Goal: Task Accomplishment & Management: Manage account settings

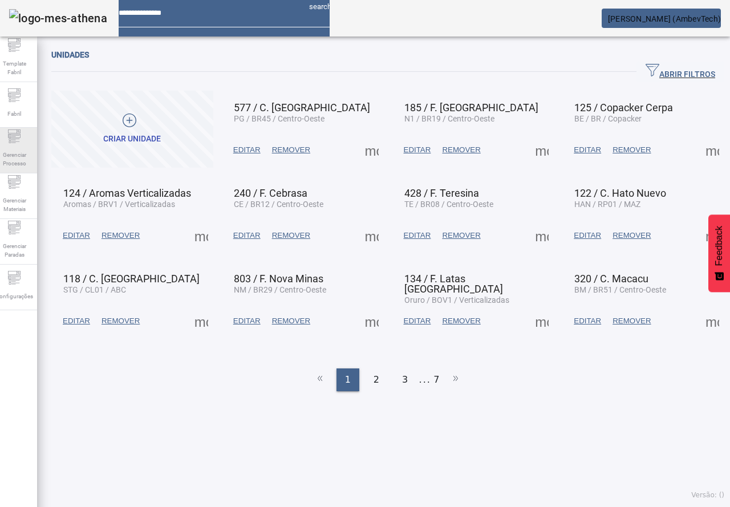
click at [19, 172] on div "Gerenciar Processo" at bounding box center [14, 151] width 46 height 46
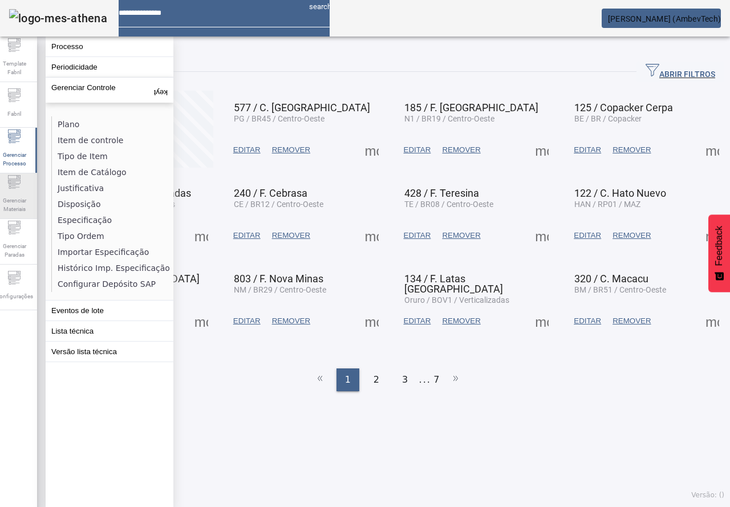
click at [23, 205] on span "Gerenciar Materiais" at bounding box center [14, 205] width 34 height 24
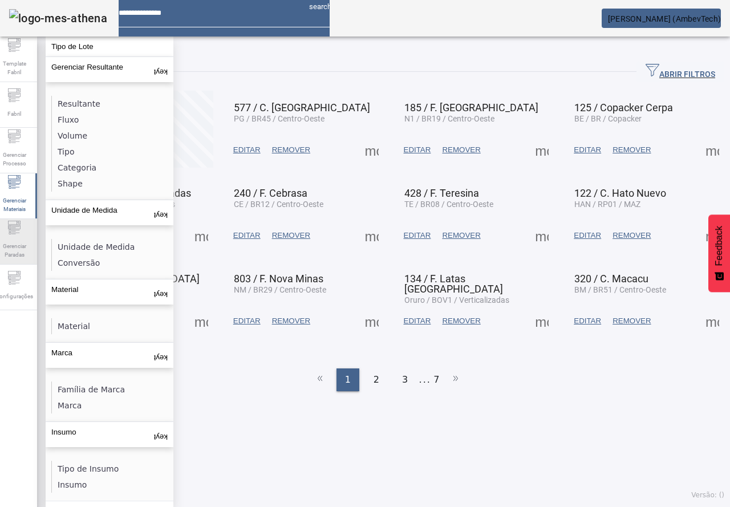
click at [18, 229] on icon at bounding box center [14, 227] width 13 height 4
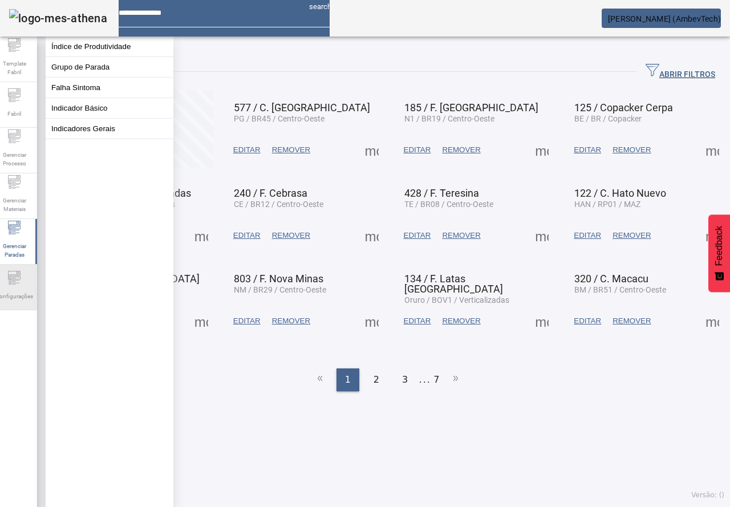
click at [12, 271] on div "Configurações" at bounding box center [14, 287] width 46 height 46
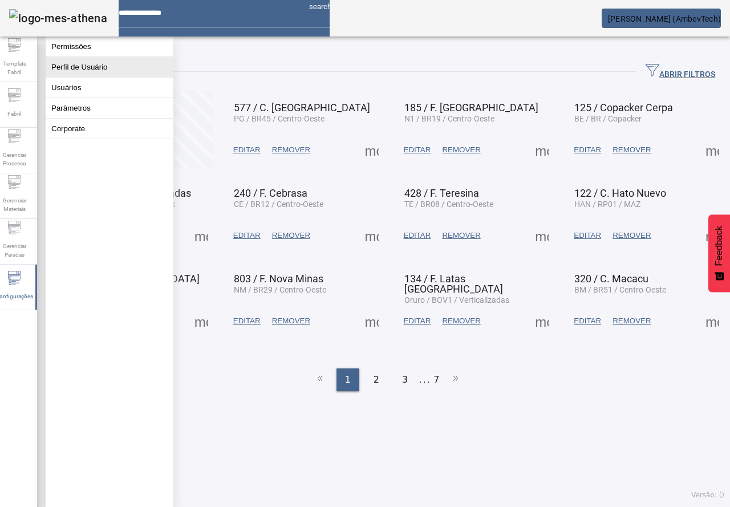
click at [83, 68] on button "Perfil de Usuário" at bounding box center [110, 67] width 128 height 20
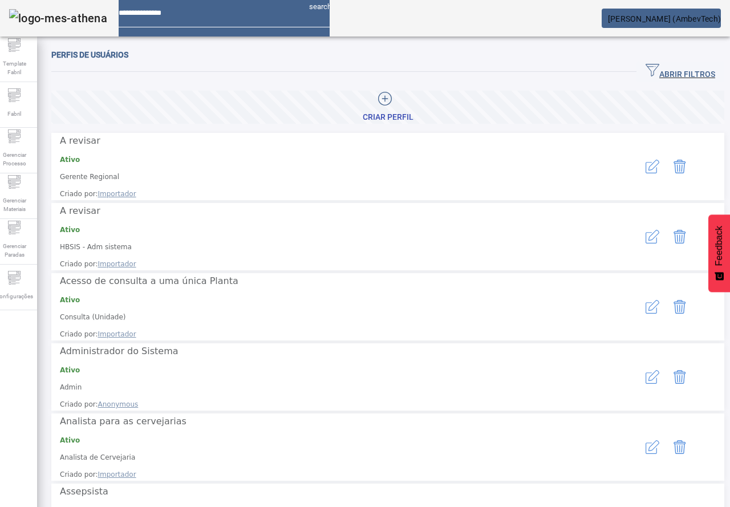
click at [677, 77] on span "ABRIR FILTROS" at bounding box center [680, 71] width 70 height 17
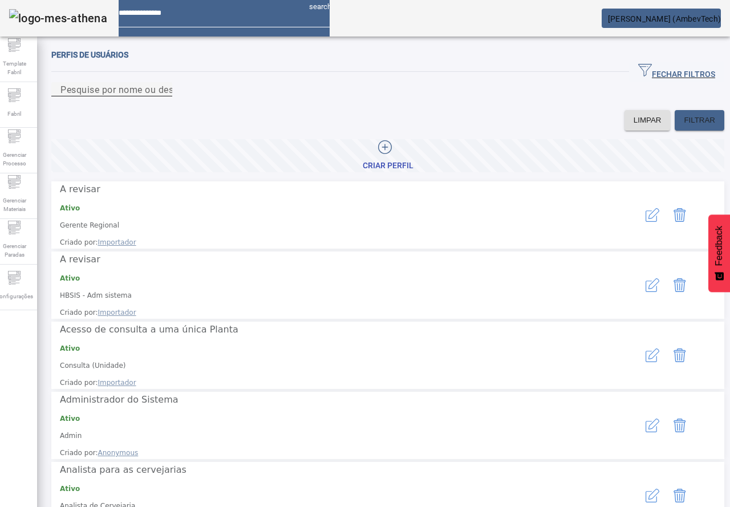
click at [163, 96] on input "Pesquise por nome ou descrição" at bounding box center [111, 90] width 103 height 14
type input "*****"
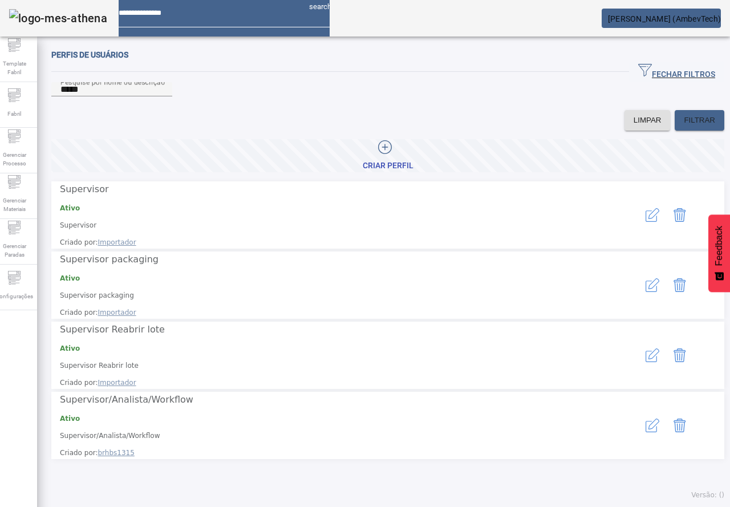
click at [645, 278] on icon "button" at bounding box center [652, 285] width 14 height 14
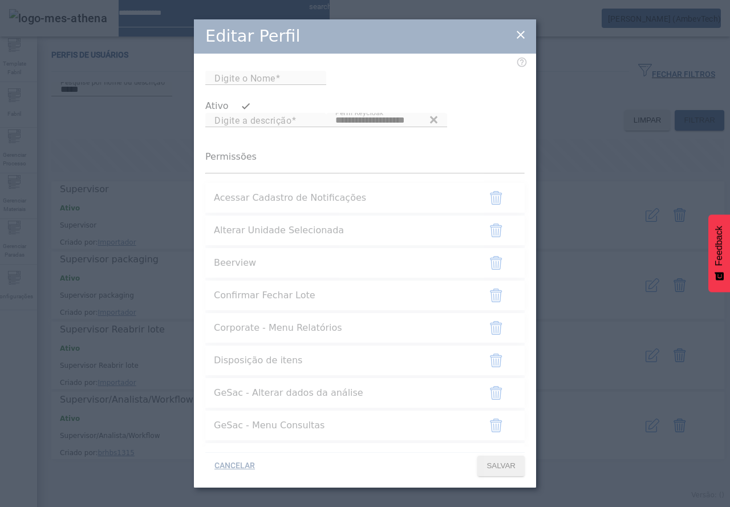
type input "**********"
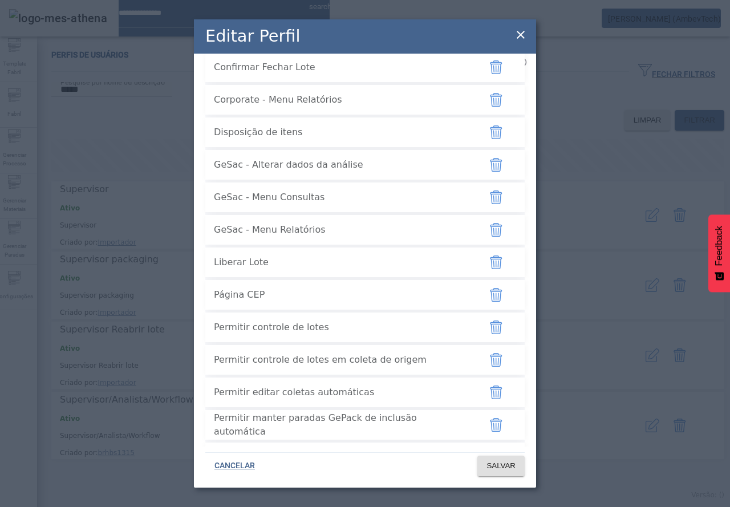
scroll to position [3081, 0]
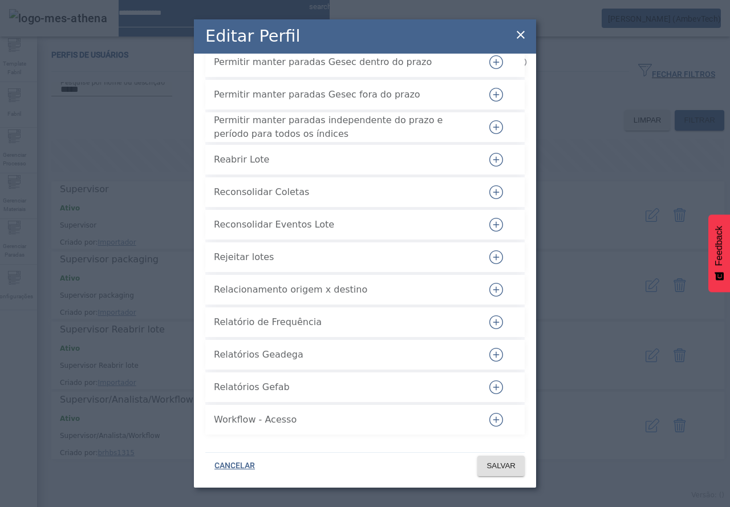
click at [489, 418] on icon "button" at bounding box center [496, 420] width 14 height 14
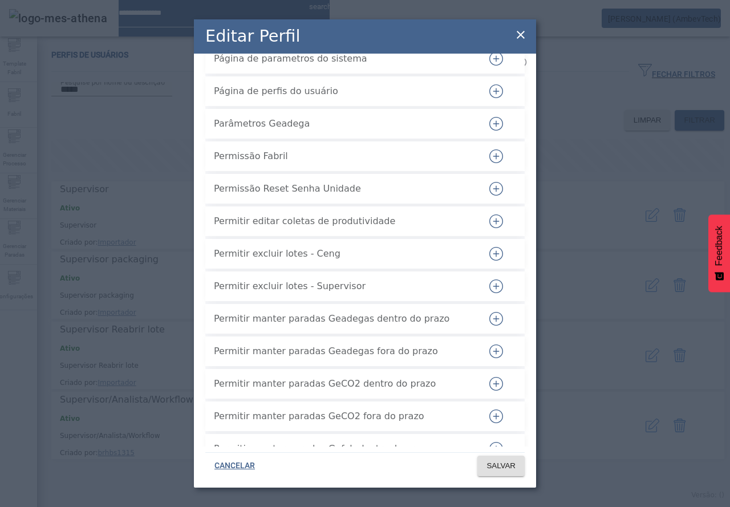
scroll to position [2454, 0]
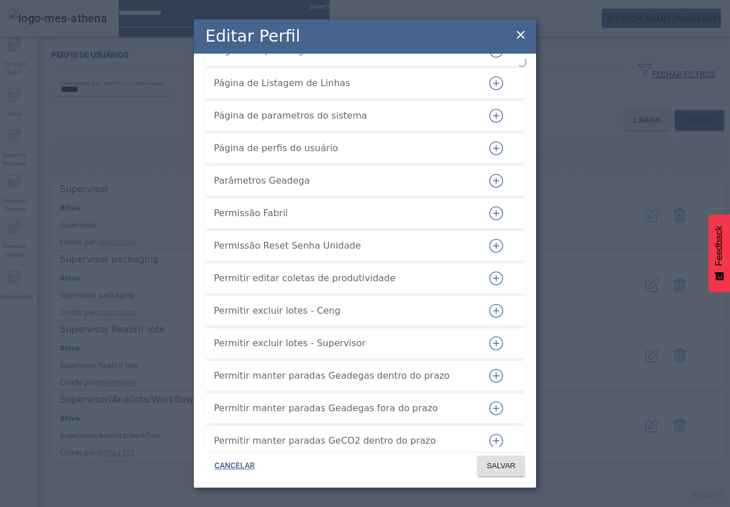
click at [492, 220] on icon "button" at bounding box center [496, 213] width 14 height 14
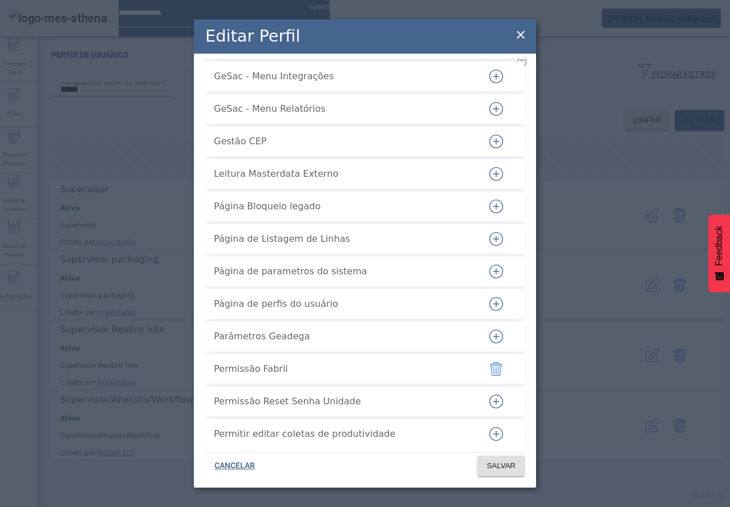
scroll to position [2283, 0]
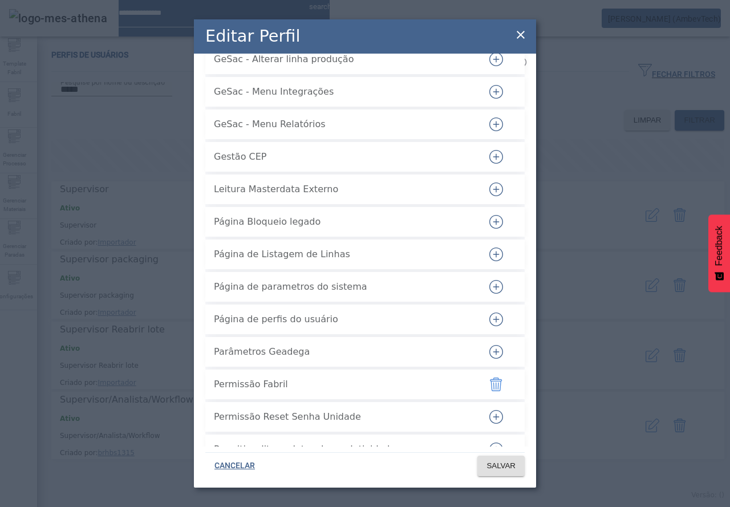
click at [489, 196] on icon "button" at bounding box center [496, 189] width 14 height 14
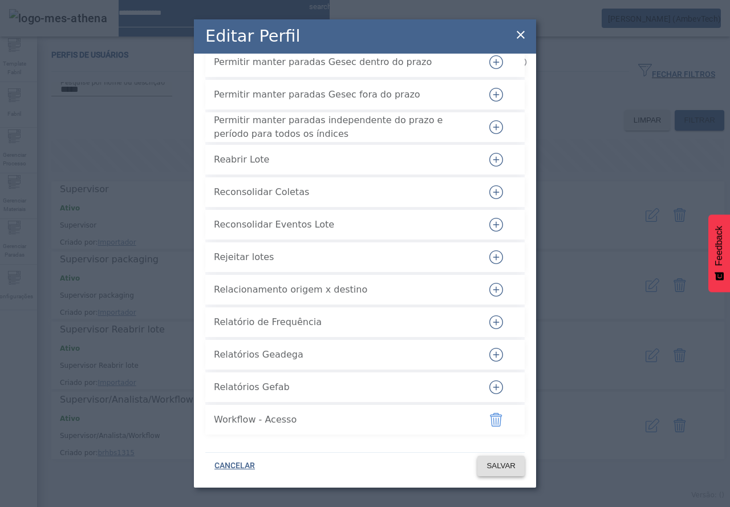
scroll to position [3081, 0]
click at [495, 463] on span "SALVAR" at bounding box center [500, 465] width 29 height 11
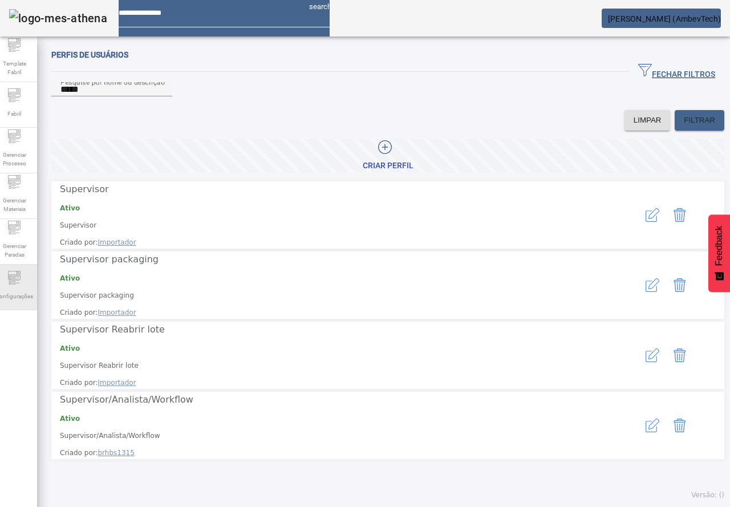
click at [35, 268] on div "Configurações" at bounding box center [14, 287] width 46 height 46
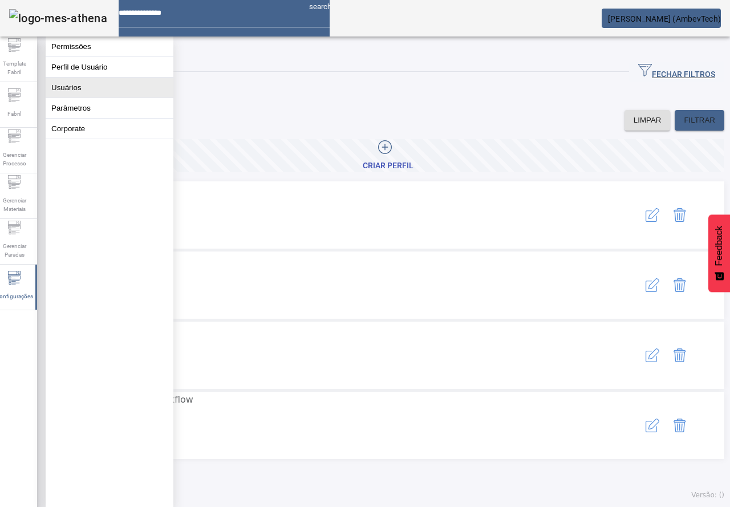
click at [61, 95] on button "Usuários" at bounding box center [110, 88] width 128 height 20
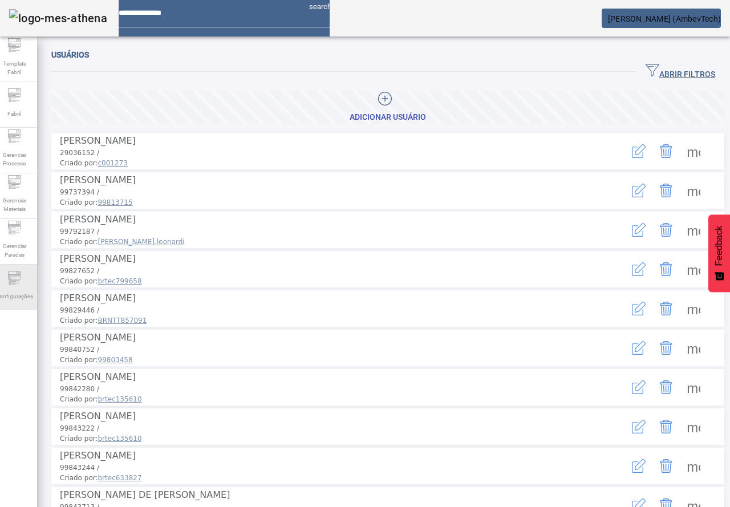
click at [32, 303] on div "Configurações" at bounding box center [14, 287] width 46 height 46
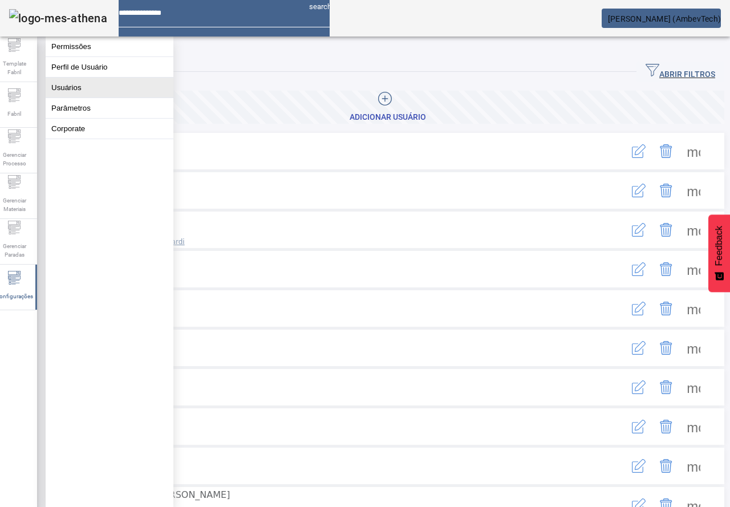
click at [110, 95] on button "Usuários" at bounding box center [110, 88] width 128 height 20
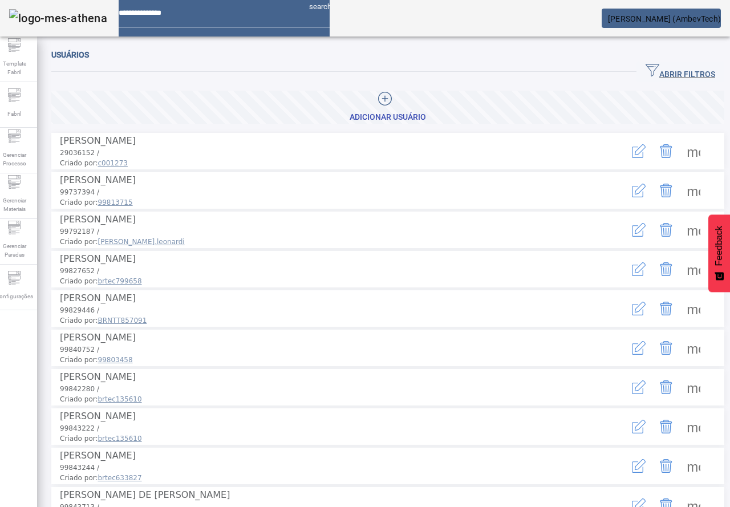
click at [664, 67] on span "ABRIR FILTROS" at bounding box center [680, 71] width 70 height 17
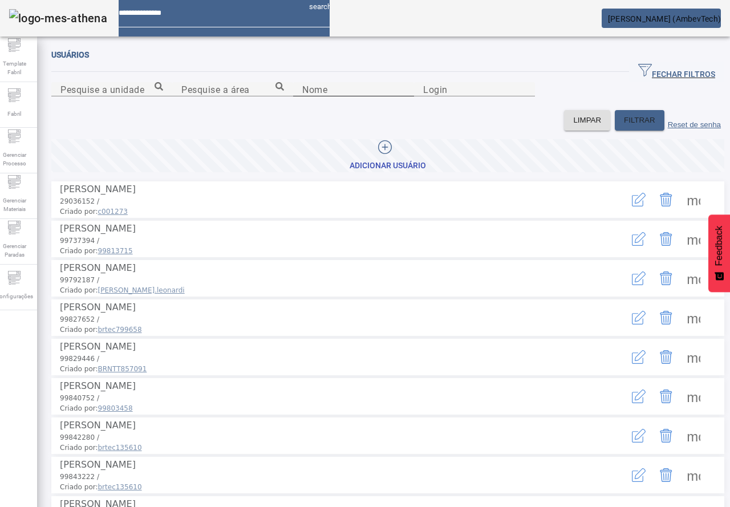
click at [302, 96] on input "Nome" at bounding box center [353, 90] width 103 height 14
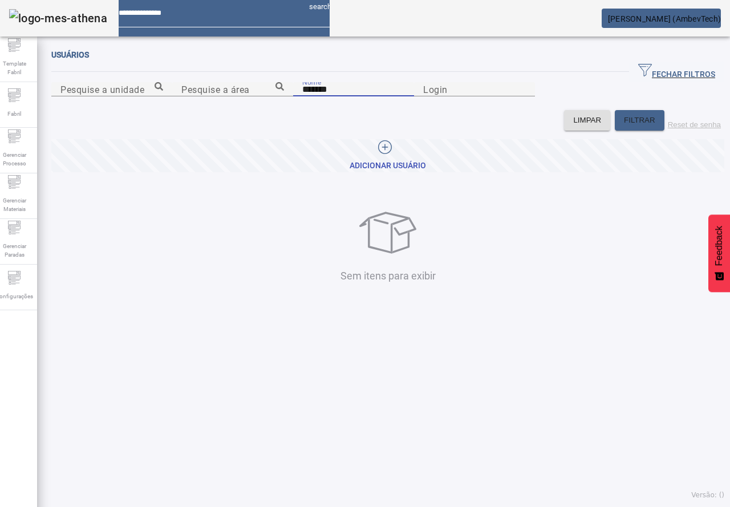
drag, startPoint x: 157, startPoint y: 145, endPoint x: -76, endPoint y: 149, distance: 232.6
click at [0, 149] on html "search [PERSON_NAME] (AmbevTech) Template Fabril Fabril Gerenciar Processo Gere…" at bounding box center [365, 253] width 730 height 507
type input "**********"
drag, startPoint x: 147, startPoint y: 143, endPoint x: -7, endPoint y: 131, distance: 155.0
click at [0, 131] on html "**********" at bounding box center [365, 253] width 730 height 507
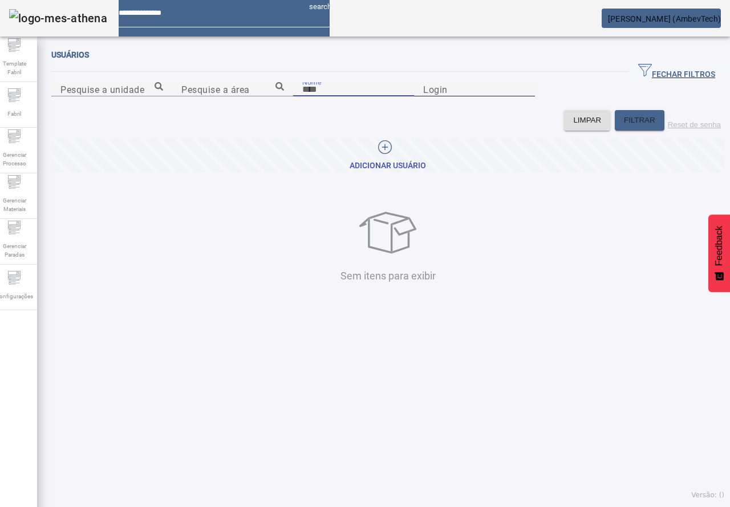
click at [478, 96] on div "Login" at bounding box center [474, 89] width 103 height 14
paste input "**********"
type input "**********"
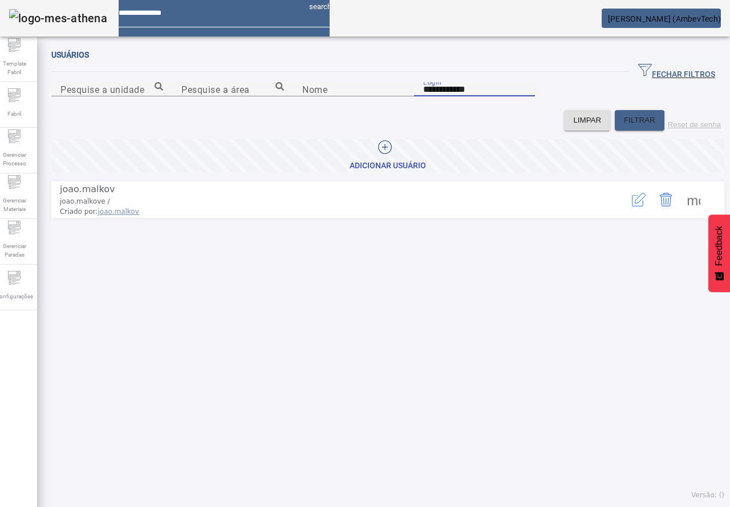
click at [632, 206] on icon "button" at bounding box center [639, 200] width 14 height 14
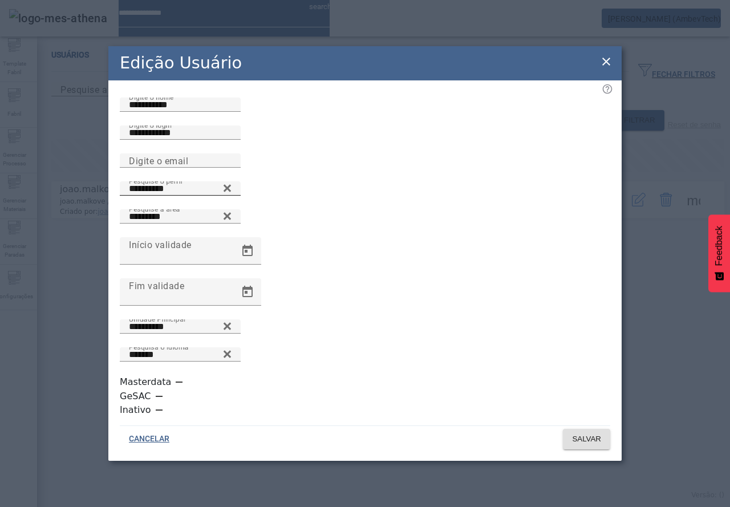
click at [231, 195] on icon at bounding box center [227, 188] width 9 height 14
click at [355, 209] on div "Pesquise o perfil" at bounding box center [365, 195] width 490 height 28
click at [231, 190] on icon at bounding box center [227, 185] width 9 height 9
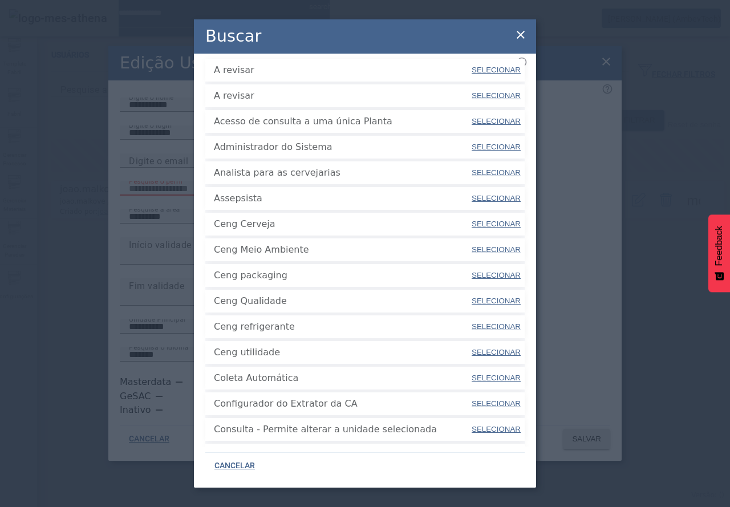
scroll to position [249, 0]
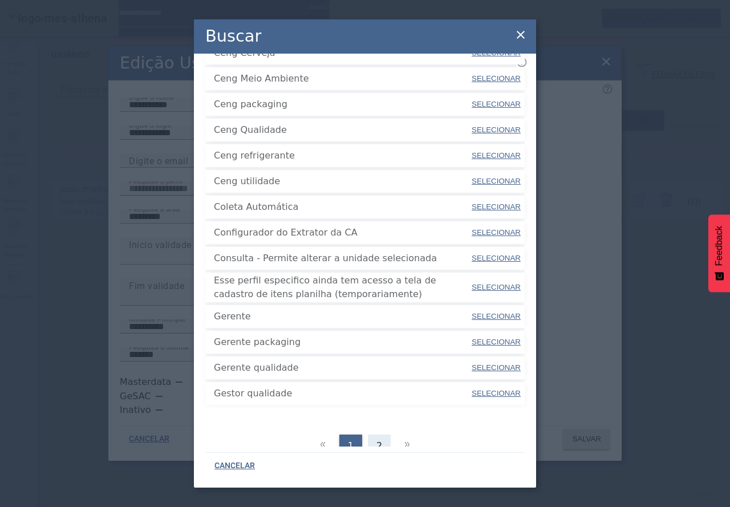
click at [376, 439] on span "2" at bounding box center [379, 446] width 6 height 14
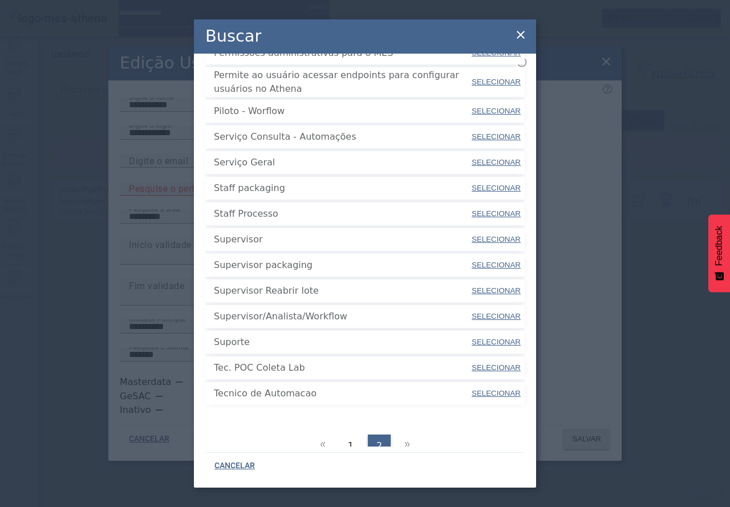
click at [490, 261] on span "SELECIONAR" at bounding box center [495, 265] width 49 height 9
type input "**********"
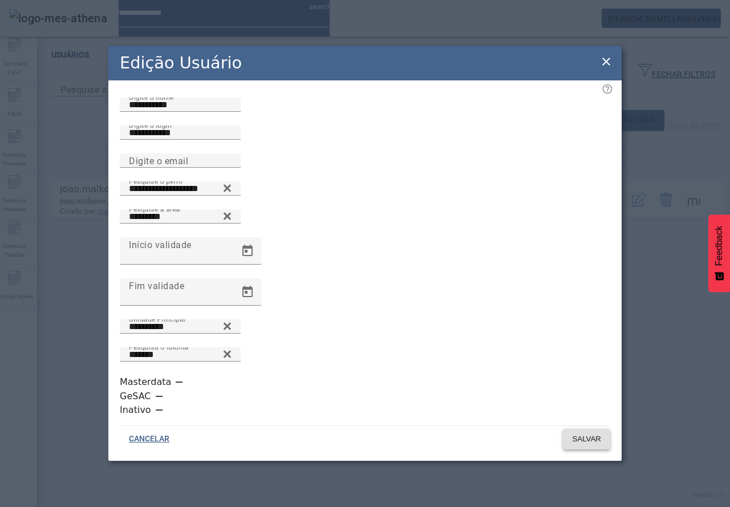
click at [579, 433] on span "SALVAR" at bounding box center [586, 438] width 29 height 11
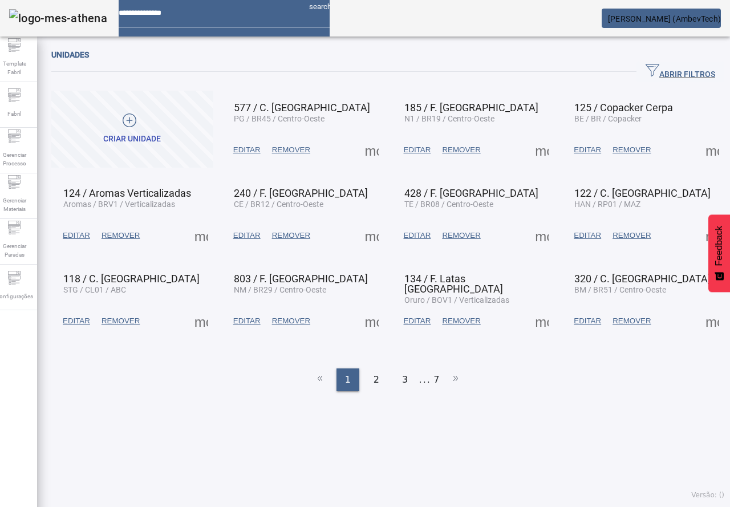
click at [21, 276] on supply-icn-unidade at bounding box center [14, 281] width 14 height 11
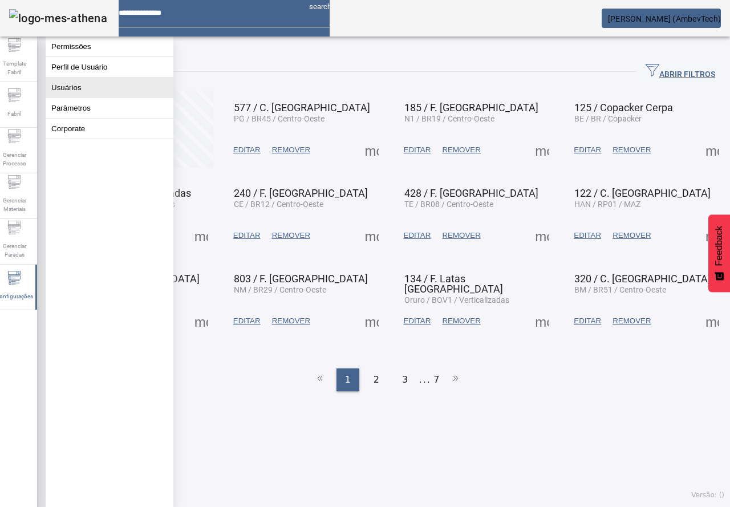
click at [78, 97] on button "Usuários" at bounding box center [110, 88] width 128 height 20
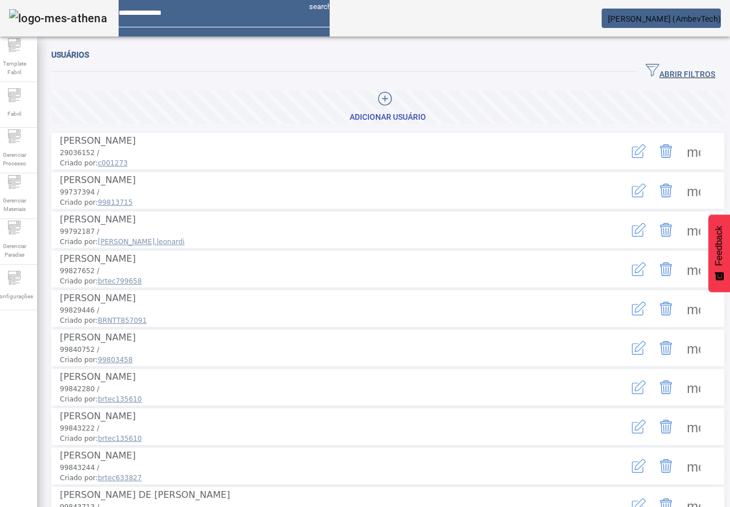
click at [645, 74] on icon "button" at bounding box center [652, 70] width 14 height 14
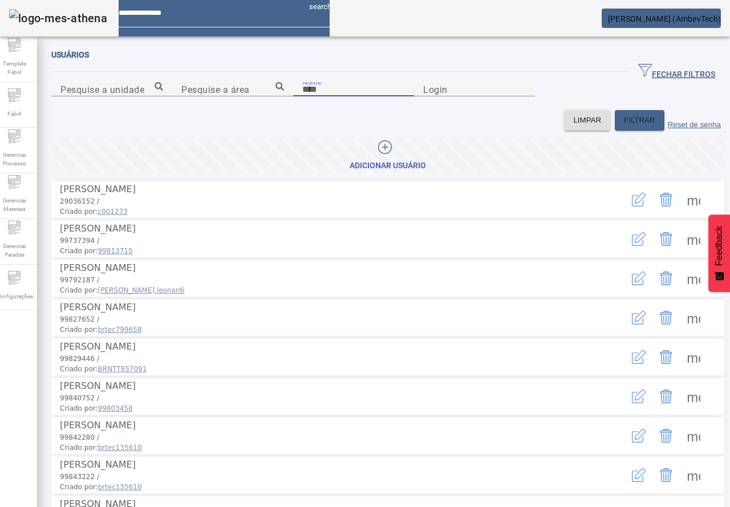
click at [302, 96] on input "Nome" at bounding box center [353, 90] width 103 height 14
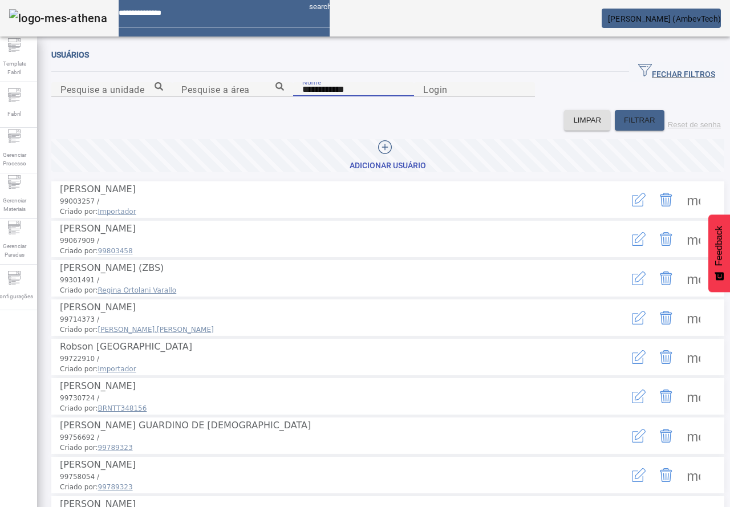
type input "**********"
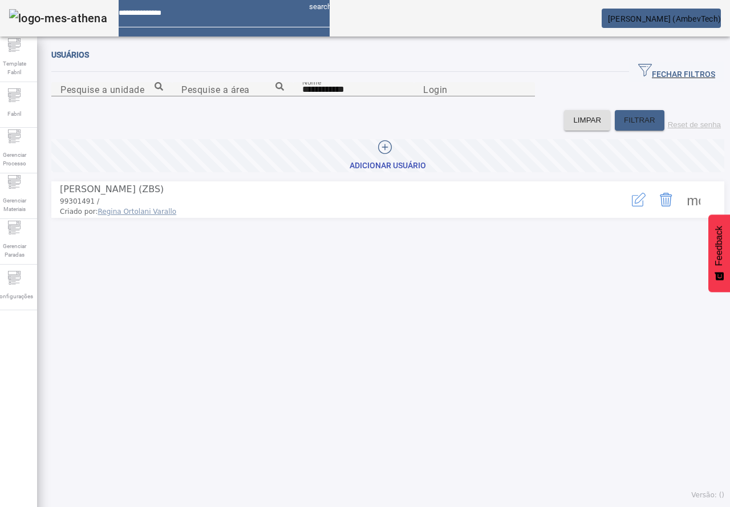
click at [679, 213] on span at bounding box center [692, 199] width 27 height 27
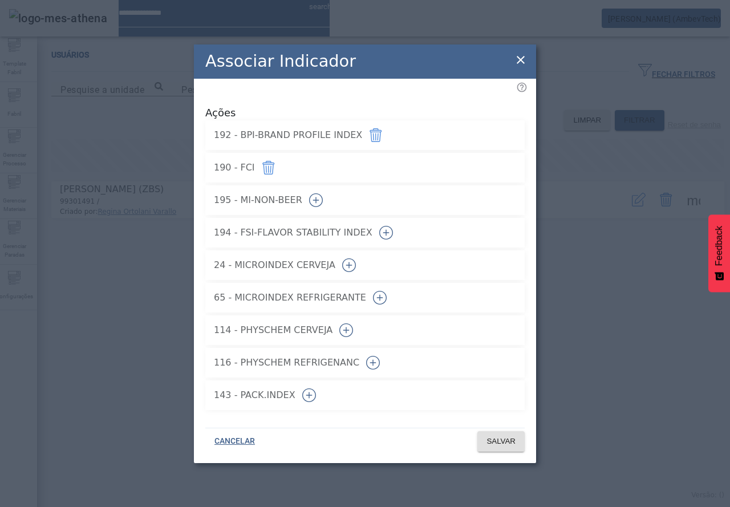
click at [522, 60] on icon at bounding box center [521, 60] width 14 height 14
